Goal: Task Accomplishment & Management: Manage account settings

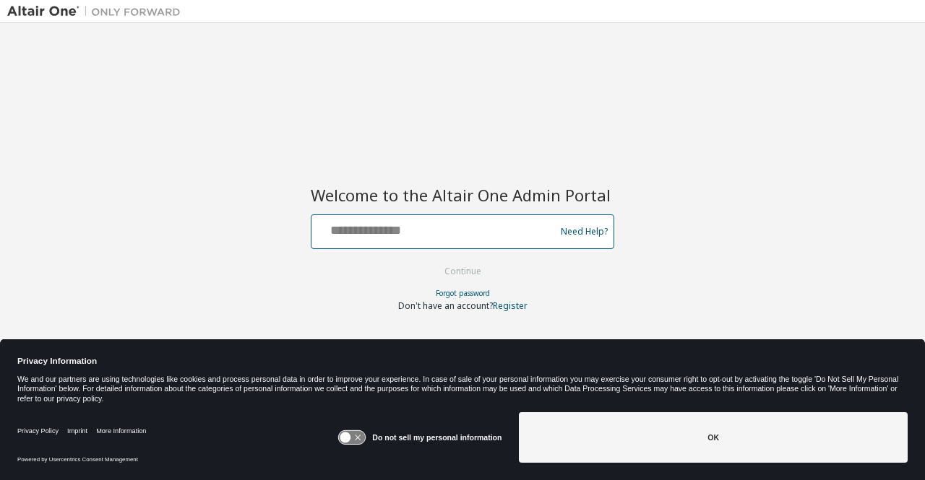
click at [436, 227] on input "text" at bounding box center [435, 228] width 236 height 21
type input "**********"
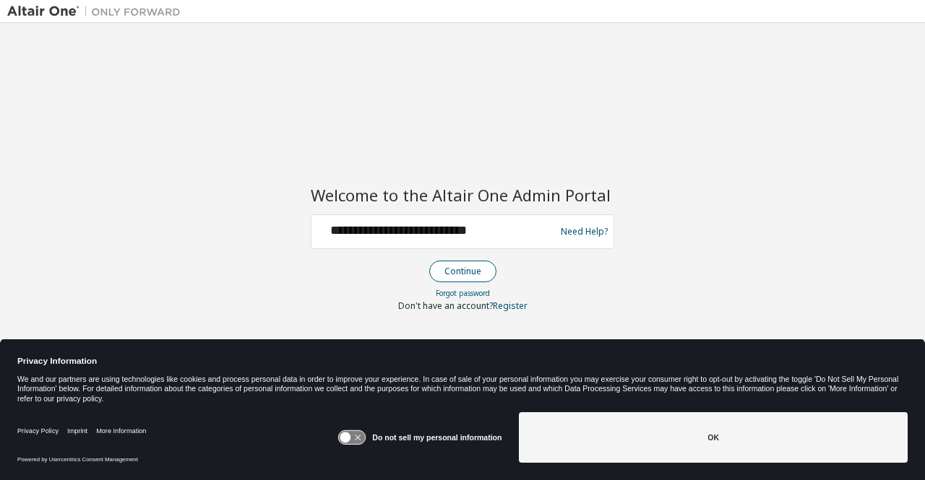
click at [448, 272] on button "Continue" at bounding box center [462, 272] width 67 height 22
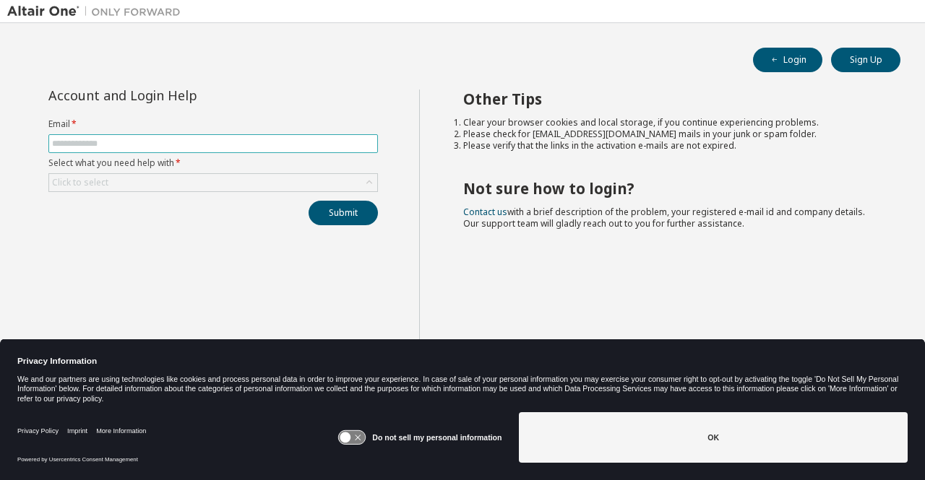
click at [230, 144] on input "text" at bounding box center [213, 144] width 322 height 12
type input "**********"
click at [166, 185] on div "Click to select" at bounding box center [213, 182] width 328 height 17
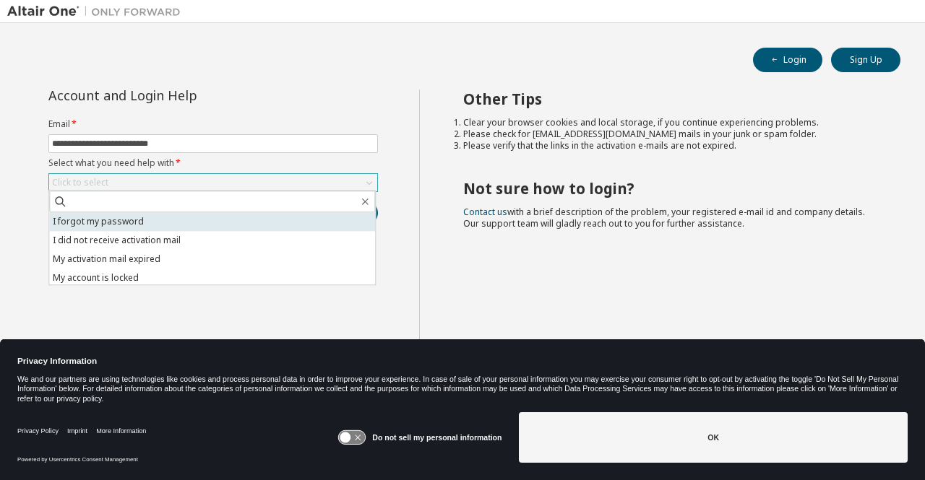
click at [106, 221] on li "I forgot my password" at bounding box center [212, 221] width 326 height 19
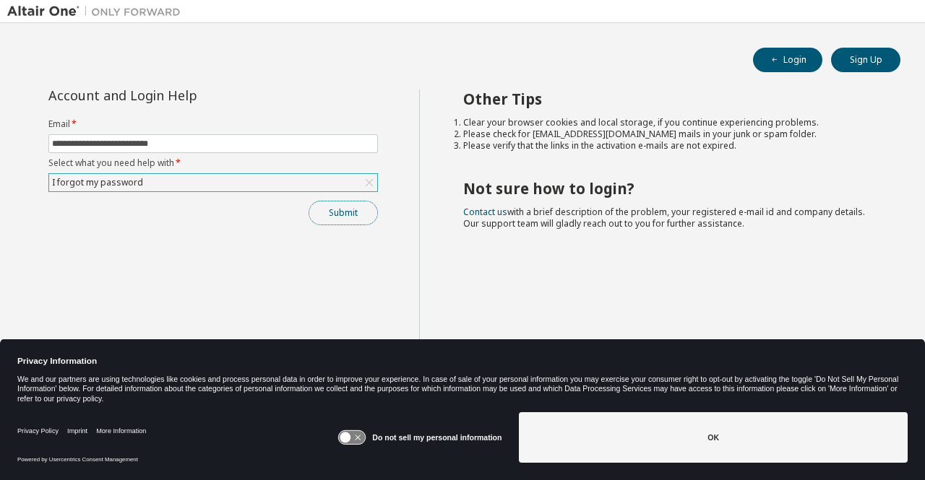
click at [336, 207] on button "Submit" at bounding box center [342, 213] width 69 height 25
click at [335, 212] on button "Submit" at bounding box center [342, 213] width 69 height 25
click at [236, 185] on div "I forgot my password" at bounding box center [213, 182] width 328 height 17
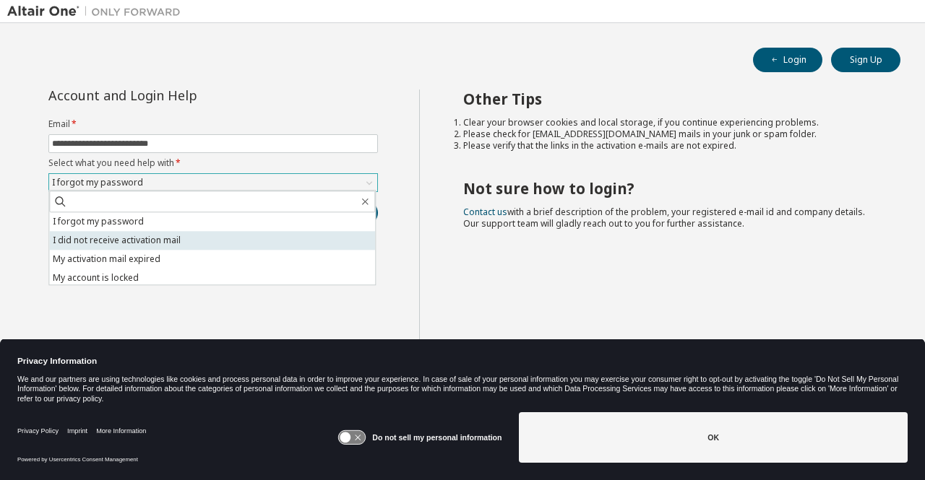
click at [157, 239] on li "I did not receive activation mail" at bounding box center [212, 240] width 326 height 19
